Goal: Task Accomplishment & Management: Complete application form

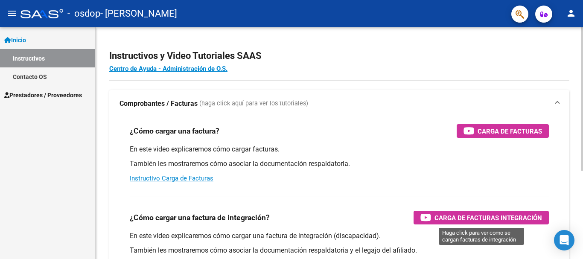
click at [506, 217] on span "Carga de Facturas Integración" at bounding box center [487, 217] width 107 height 11
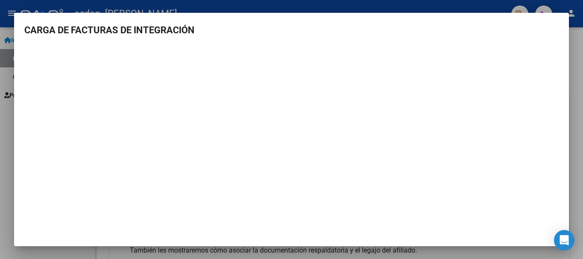
click at [392, 39] on mat-dialog-content "CARGA DE FACTURAS DE INTEGRACIÓN" at bounding box center [291, 131] width 554 height 216
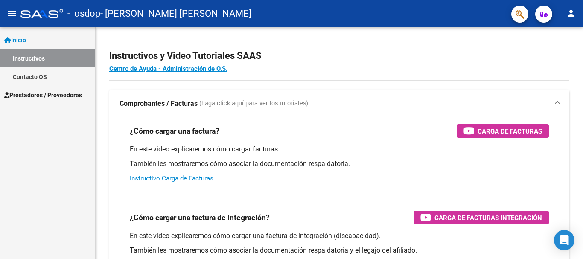
click at [354, 182] on div "En este video explicaremos cómo cargar facturas. También les mostraremos cómo a…" at bounding box center [339, 164] width 419 height 38
click at [26, 37] on span "Inicio" at bounding box center [15, 39] width 22 height 9
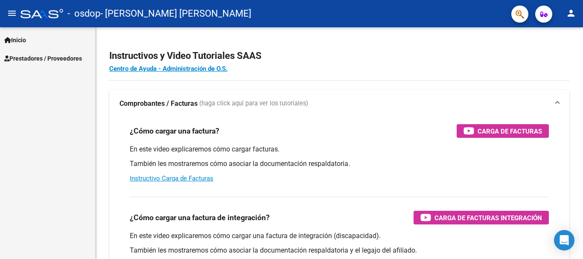
click at [29, 59] on span "Prestadores / Proveedores" at bounding box center [43, 58] width 78 height 9
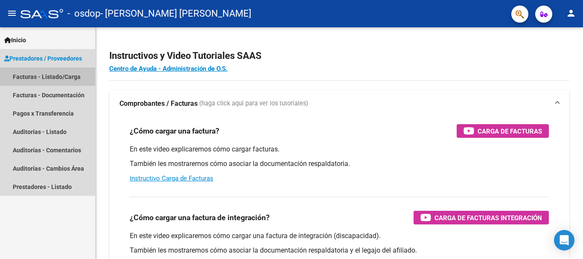
click at [24, 77] on link "Facturas - Listado/Carga" at bounding box center [47, 76] width 95 height 18
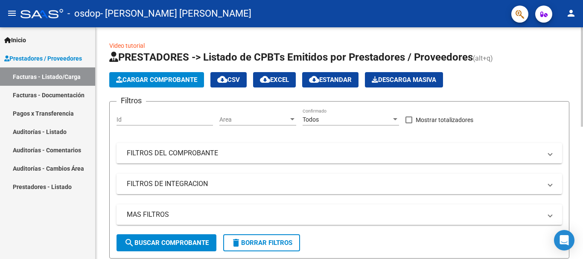
click at [179, 79] on span "Cargar Comprobante" at bounding box center [156, 80] width 81 height 8
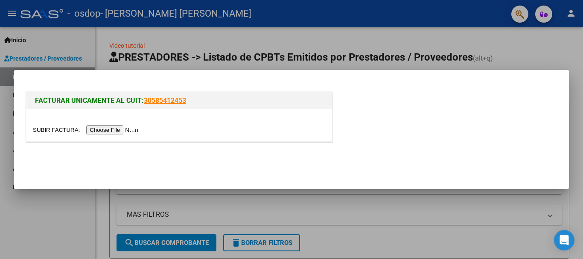
click at [136, 131] on input "file" at bounding box center [87, 129] width 108 height 9
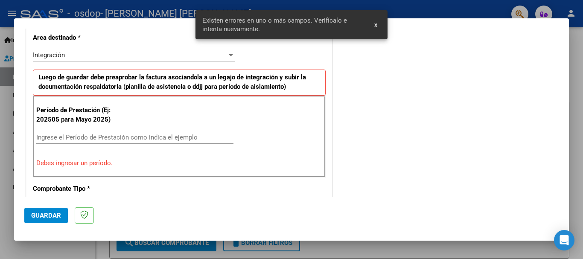
scroll to position [213, 0]
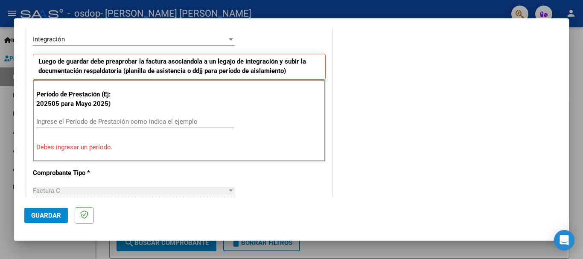
click at [174, 122] on input "Ingrese el Período de Prestación como indica el ejemplo" at bounding box center [134, 122] width 197 height 8
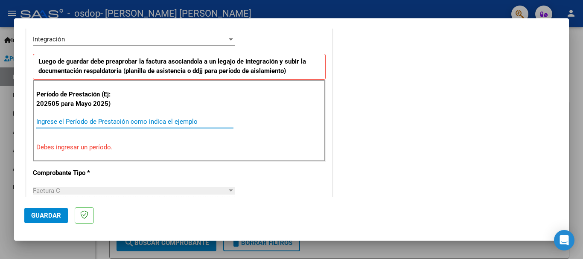
click at [230, 191] on div at bounding box center [231, 190] width 8 height 7
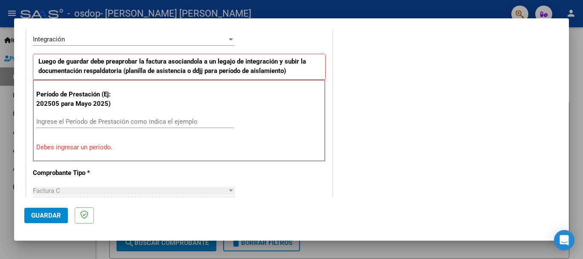
click at [229, 191] on div at bounding box center [231, 190] width 4 height 2
click at [58, 125] on div "Ingrese el Período de Prestación como indica el ejemplo" at bounding box center [134, 121] width 197 height 13
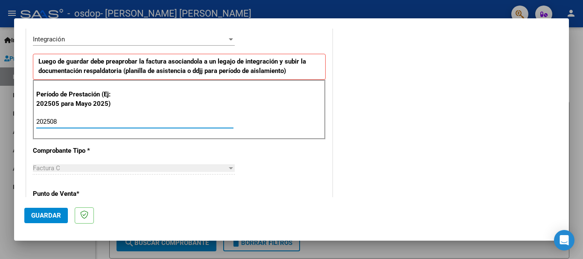
type input "202508"
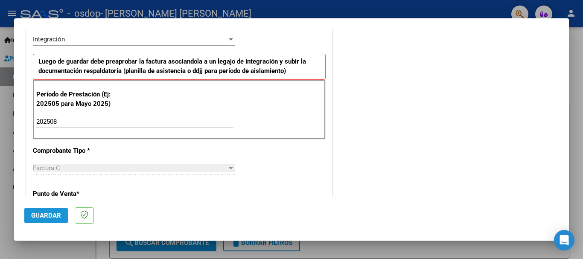
click at [52, 218] on span "Guardar" at bounding box center [46, 216] width 30 height 8
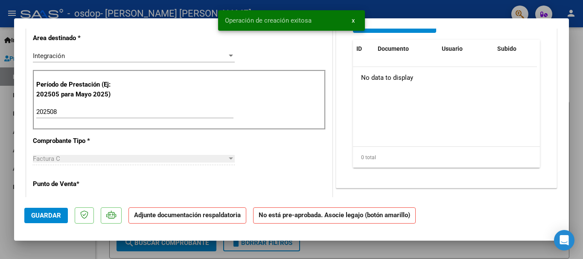
scroll to position [0, 0]
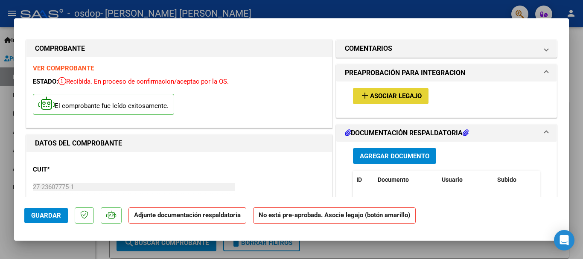
click at [397, 97] on span "Asociar Legajo" at bounding box center [396, 97] width 52 height 8
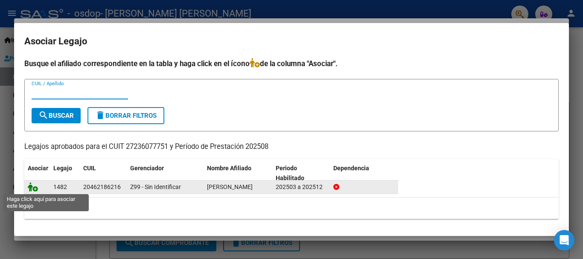
click at [34, 189] on icon at bounding box center [33, 186] width 10 height 9
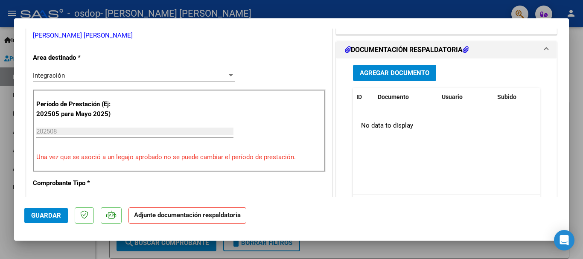
scroll to position [238, 0]
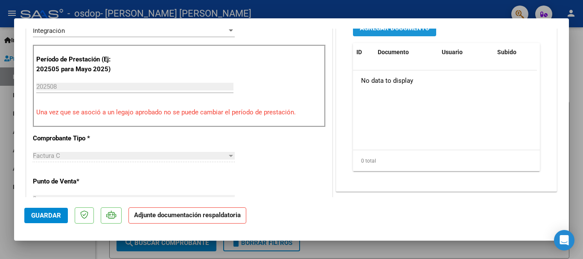
click at [409, 34] on button "Agregar Documento" at bounding box center [394, 28] width 83 height 16
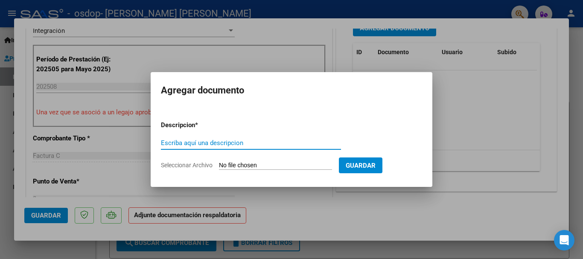
click at [240, 165] on input "Seleccionar Archivo" at bounding box center [275, 166] width 113 height 8
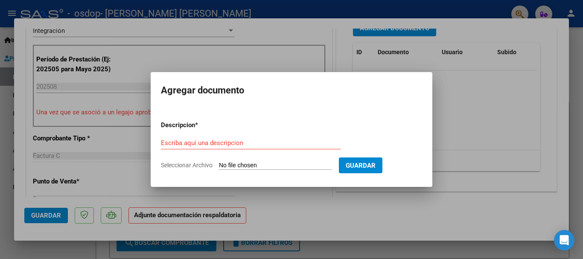
type input "C:\fakepath\AUTORIZACION 2025.docx"
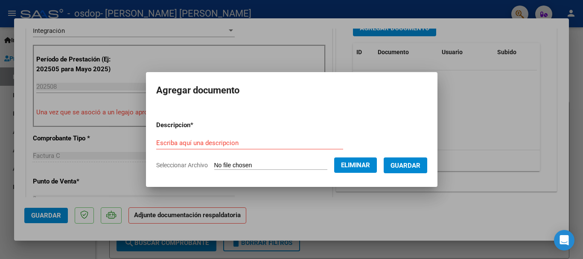
click at [203, 140] on input "Escriba aquí una descripcion" at bounding box center [249, 143] width 187 height 8
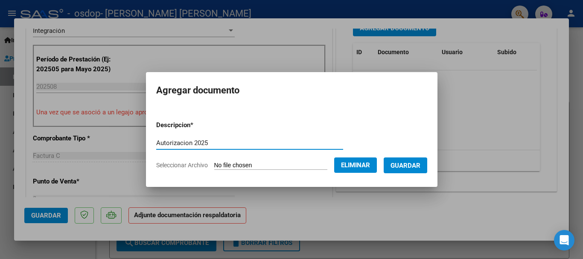
type input "Autorizacion 2025"
click at [418, 165] on span "Guardar" at bounding box center [405, 166] width 30 height 8
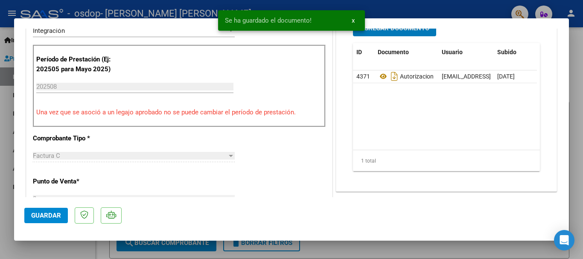
scroll to position [230, 0]
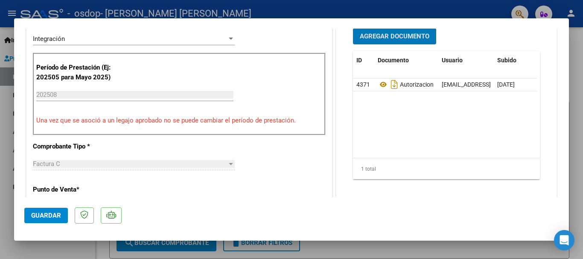
click at [374, 37] on span "Agregar Documento" at bounding box center [395, 37] width 70 height 8
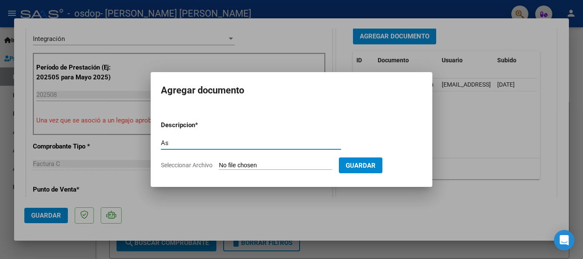
type input "A"
type input "Planilla e asistencia"
click at [233, 166] on input "Seleccionar Archivo" at bounding box center [275, 166] width 113 height 8
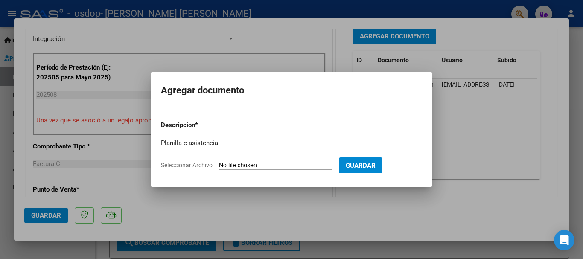
type input "C:\fakepath\asistencia.jpeg"
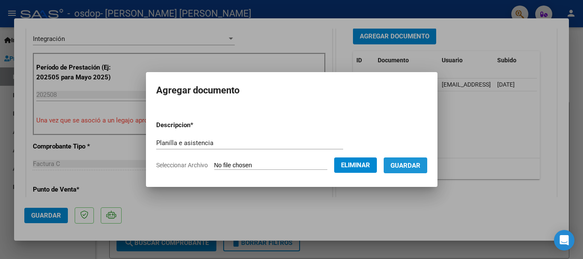
click at [420, 166] on span "Guardar" at bounding box center [405, 166] width 30 height 8
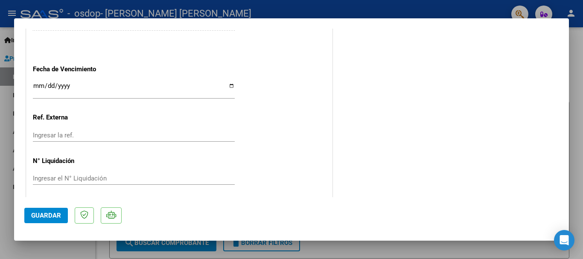
scroll to position [595, 0]
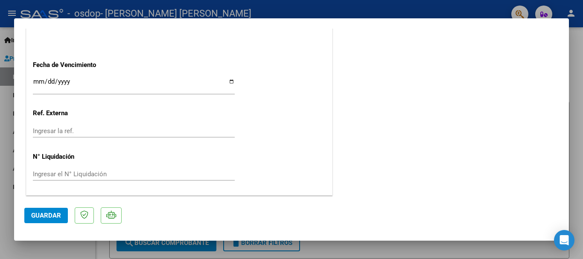
click at [48, 216] on span "Guardar" at bounding box center [46, 216] width 30 height 8
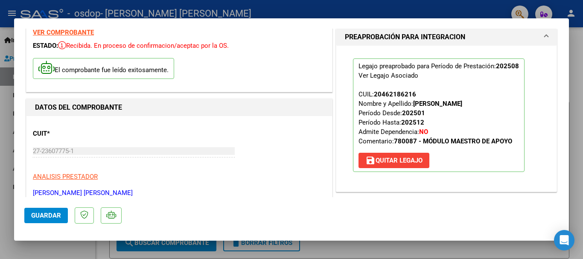
scroll to position [0, 0]
